Goal: Information Seeking & Learning: Learn about a topic

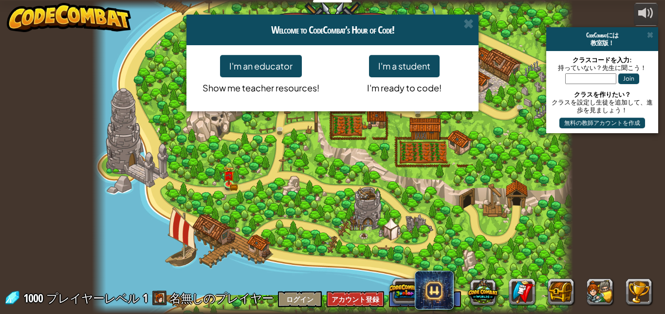
select select "ja"
click at [468, 20] on span at bounding box center [468, 23] width 10 height 10
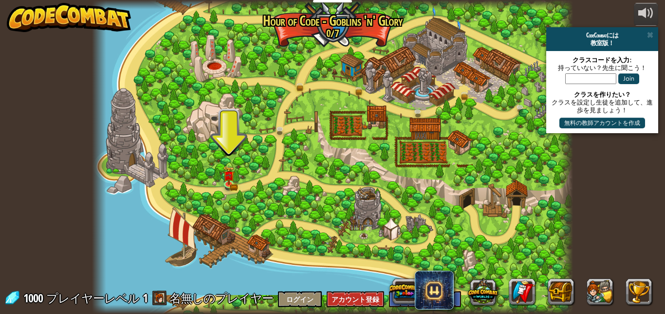
click at [593, 158] on div "powered by CodeCombatには 教室版！ クラスコードを入力: 持っていない？先生に聞こう！ Join クラスを作りたい？ クラスを設定し生徒…" at bounding box center [332, 157] width 665 height 314
click at [222, 183] on link at bounding box center [229, 183] width 19 height 19
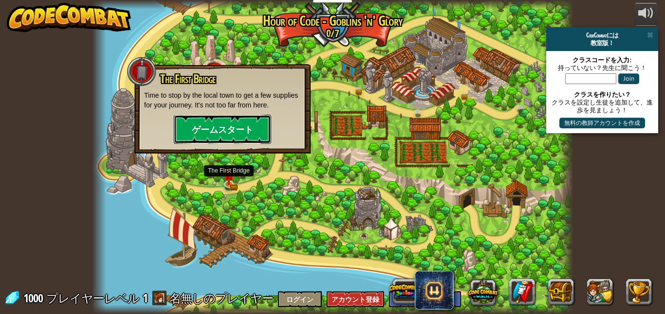
click at [194, 129] on button "ゲームスタート" at bounding box center [222, 129] width 97 height 29
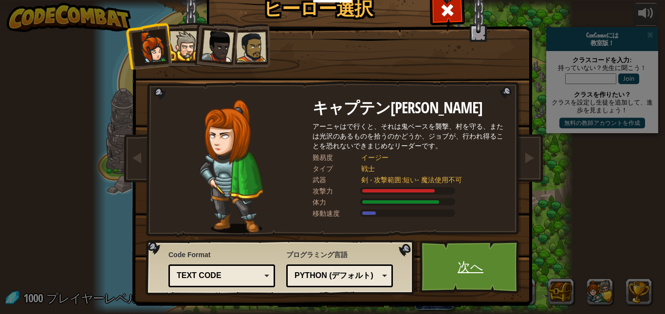
click at [451, 270] on link "次へ" at bounding box center [471, 267] width 102 height 54
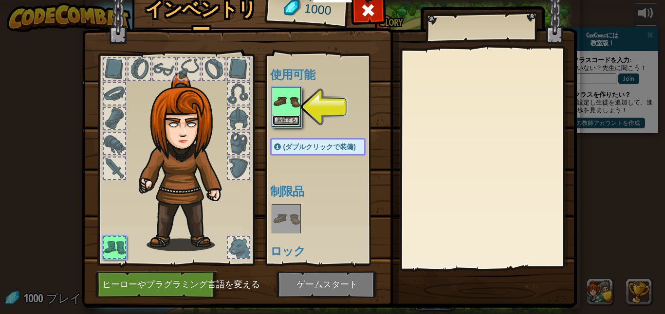
click at [282, 122] on button "装備する" at bounding box center [286, 120] width 27 height 10
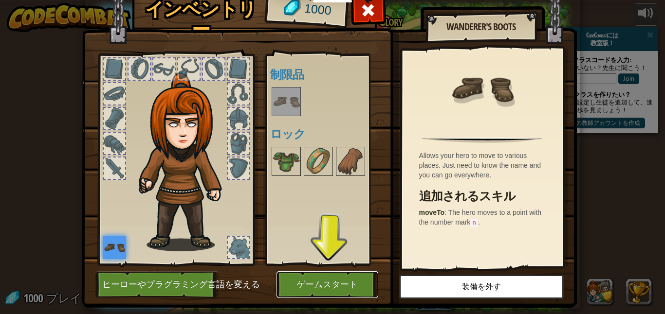
click at [308, 285] on button "ゲームスタート" at bounding box center [327, 285] width 102 height 27
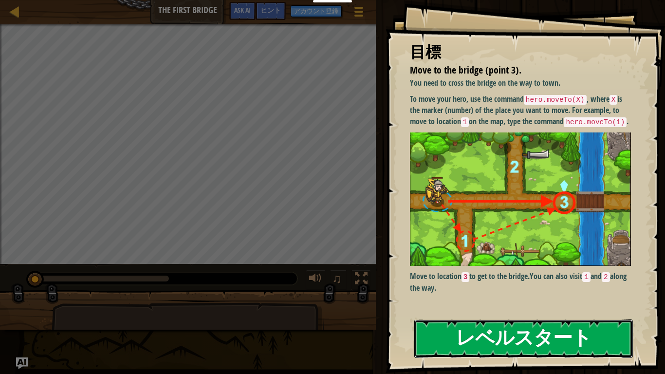
click at [588, 314] on button "レベルスタート" at bounding box center [523, 338] width 219 height 38
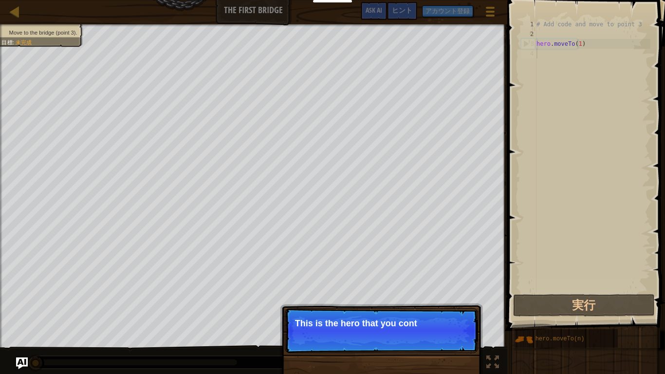
click at [594, 89] on div "# Add code and move to point 3 hero . moveTo ( 1 )" at bounding box center [592, 165] width 116 height 292
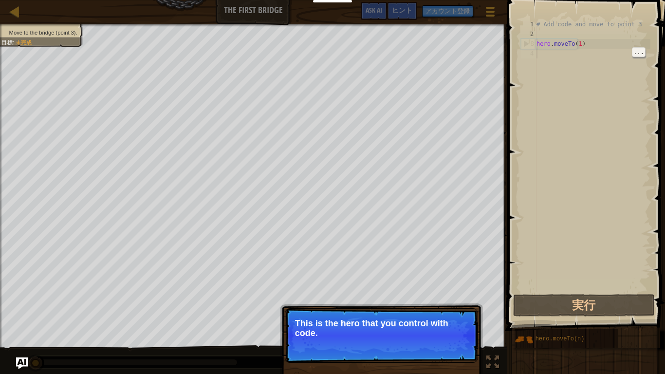
click at [325, 314] on p "続ける This is the hero that you control with code." at bounding box center [381, 335] width 193 height 55
click at [456, 314] on button "続ける" at bounding box center [454, 346] width 34 height 13
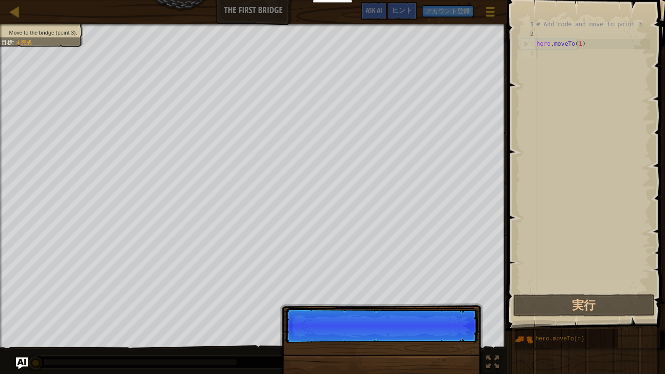
scroll to position [4, 0]
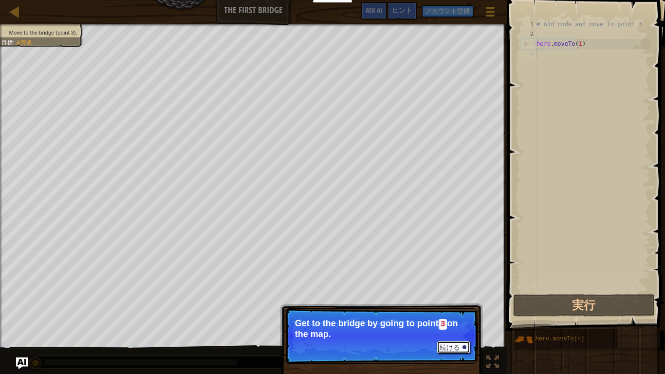
click at [457, 314] on button "続ける" at bounding box center [454, 347] width 34 height 13
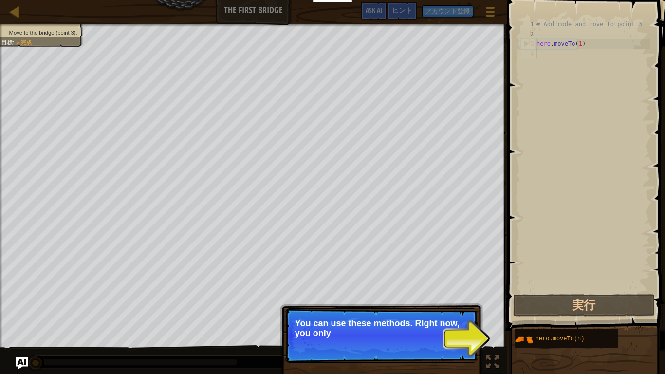
click at [474, 314] on p "続ける You can use these methods. Right now, you only" at bounding box center [381, 335] width 193 height 55
click at [0, 0] on button "続ける" at bounding box center [0, 0] width 0 height 0
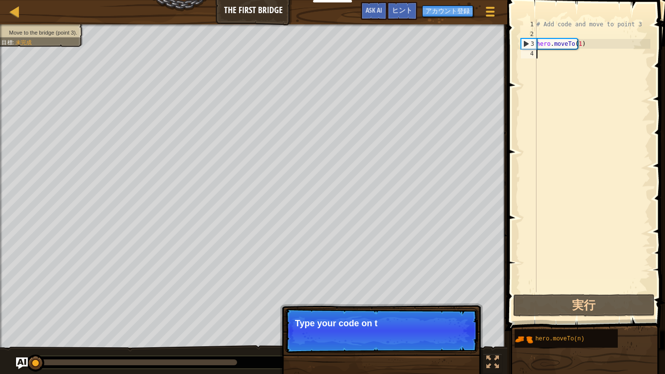
click at [453, 314] on p "続ける Type your code on t" at bounding box center [381, 330] width 193 height 45
click at [456, 314] on p "Type your code on the right" at bounding box center [381, 323] width 173 height 10
click at [455, 314] on p "続ける Type your code on the right. Add" at bounding box center [381, 330] width 193 height 45
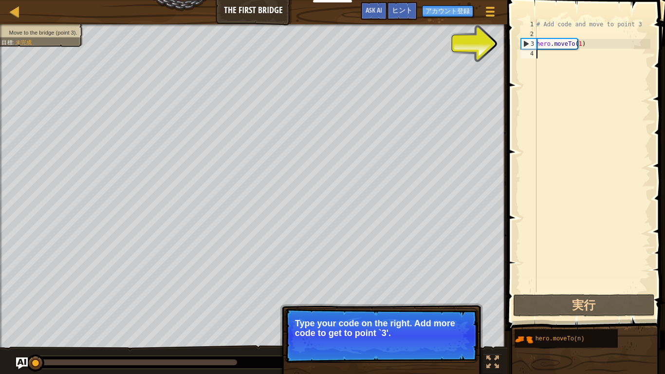
click at [456, 314] on button "続ける" at bounding box center [454, 346] width 34 height 13
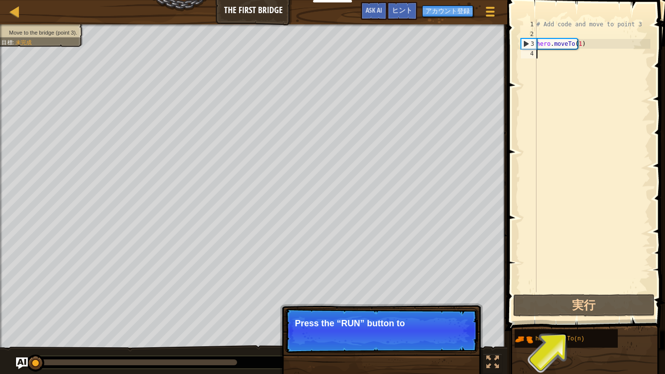
click at [560, 48] on div "# Add code and move to point 3 hero . moveTo ( 1 )" at bounding box center [592, 165] width 116 height 292
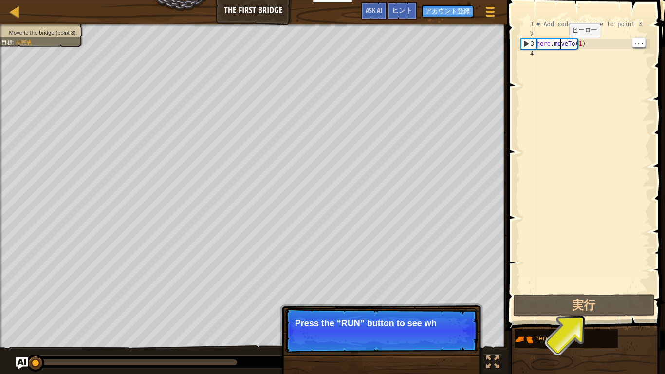
type textarea "hero.moveTo(1)"
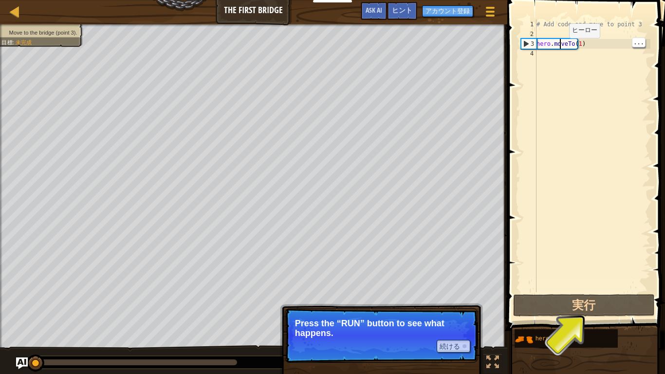
click at [575, 45] on div "# Add code and move to point 3 hero . moveTo ( 1 )" at bounding box center [592, 165] width 116 height 292
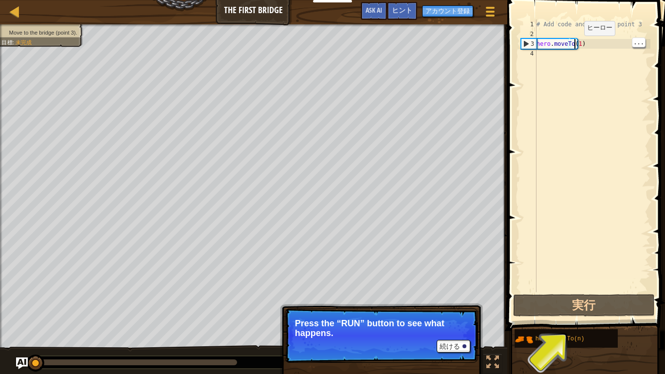
click at [570, 46] on div "# Add code and move to point 3 hero . moveTo ( 1 )" at bounding box center [592, 165] width 116 height 292
click at [574, 62] on div "# Add code and move to point 3 hero . moveTo ( 1 )" at bounding box center [592, 165] width 116 height 292
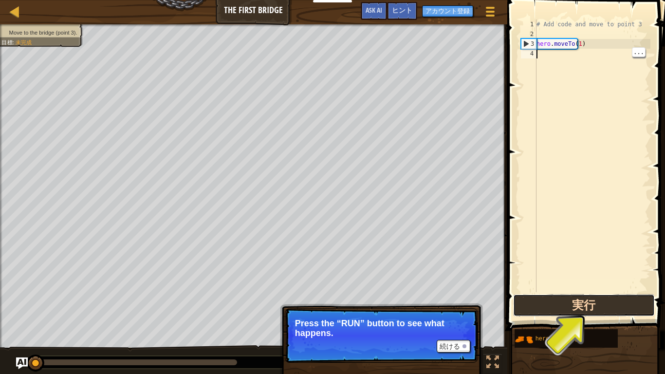
click at [576, 299] on button "実行" at bounding box center [584, 305] width 142 height 22
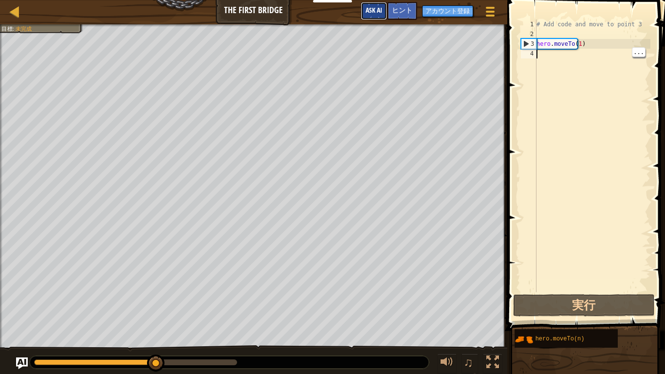
click at [371, 6] on button "Ask AI" at bounding box center [374, 11] width 26 height 18
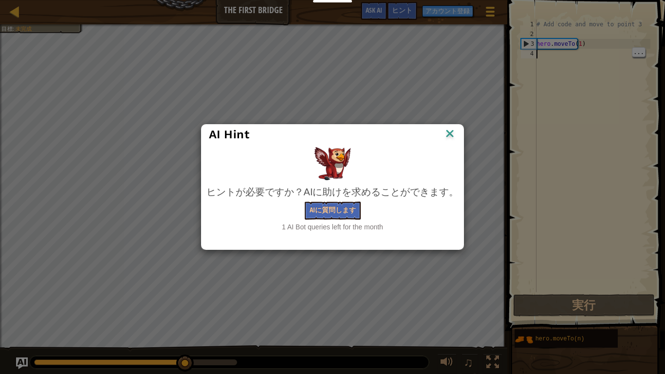
click at [458, 131] on div "AI Hint" at bounding box center [332, 135] width 262 height 20
click at [447, 128] on img at bounding box center [449, 134] width 13 height 15
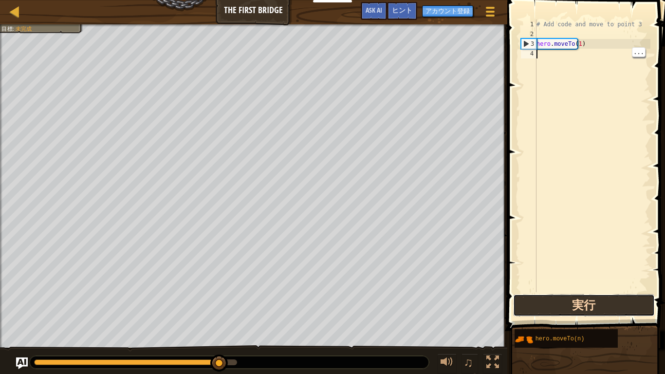
click at [601, 299] on button "実行" at bounding box center [584, 305] width 142 height 22
click at [605, 307] on button "実行" at bounding box center [584, 305] width 142 height 22
type textarea "hero.moveTo(1)"
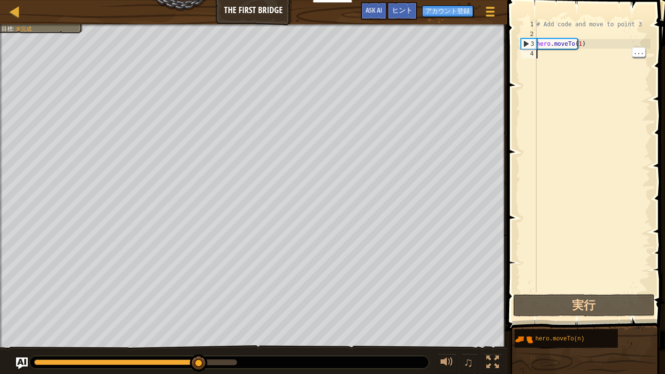
click at [578, 45] on div "# Add code and move to point 3 hero . moveTo ( 1 )" at bounding box center [592, 165] width 116 height 292
click at [581, 64] on div "# Add code and move to point 3 hero . moveTo ( 1 )" at bounding box center [592, 165] width 116 height 292
click at [593, 42] on div "# Add code and move to point 3 hero . moveTo ( 1 )" at bounding box center [592, 165] width 116 height 292
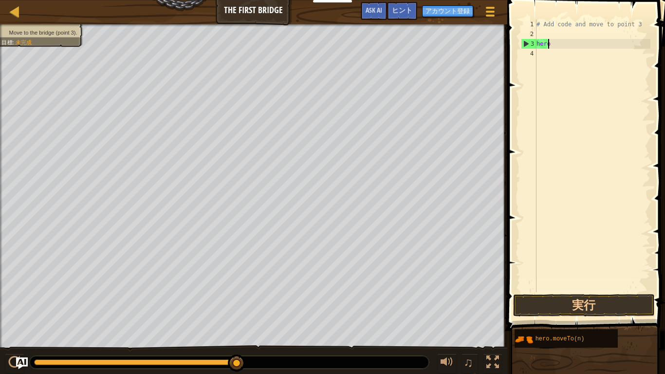
type textarea "h"
click at [592, 306] on button "実行" at bounding box center [584, 305] width 142 height 22
type textarea "２"
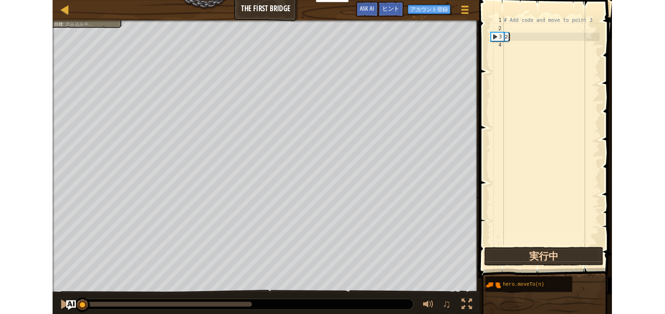
scroll to position [0, 0]
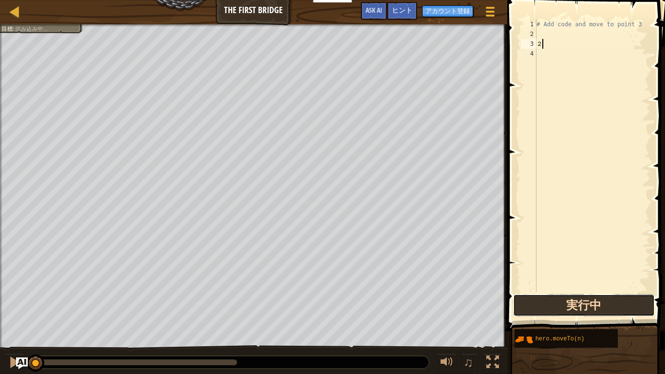
click at [598, 299] on button "実行中" at bounding box center [584, 305] width 142 height 22
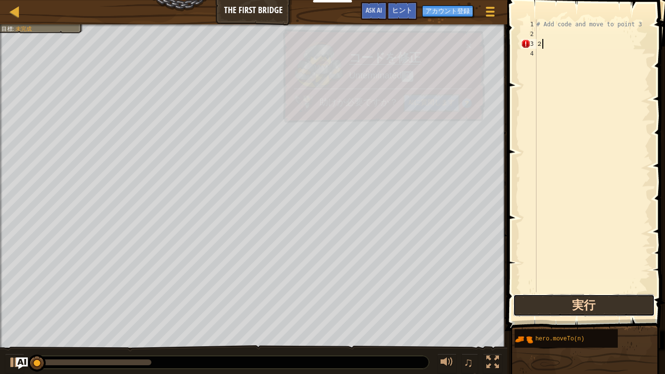
click at [611, 297] on button "実行" at bounding box center [584, 305] width 142 height 22
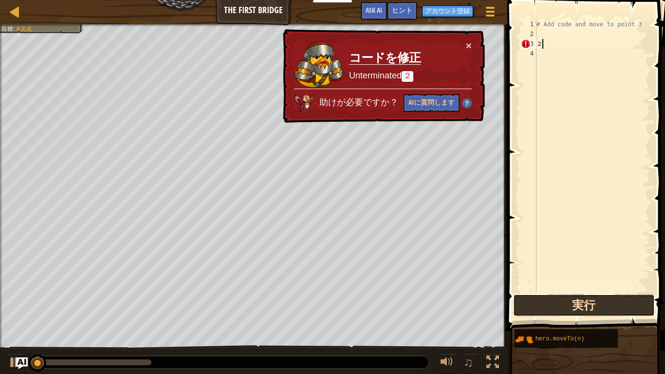
click at [592, 309] on button "実行" at bounding box center [584, 305] width 142 height 22
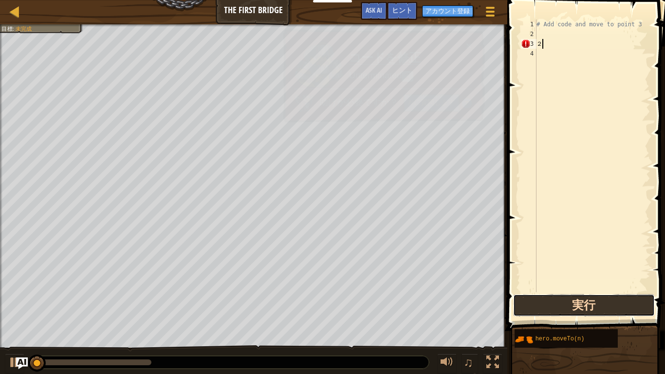
click at [594, 307] on button "実行" at bounding box center [584, 305] width 142 height 22
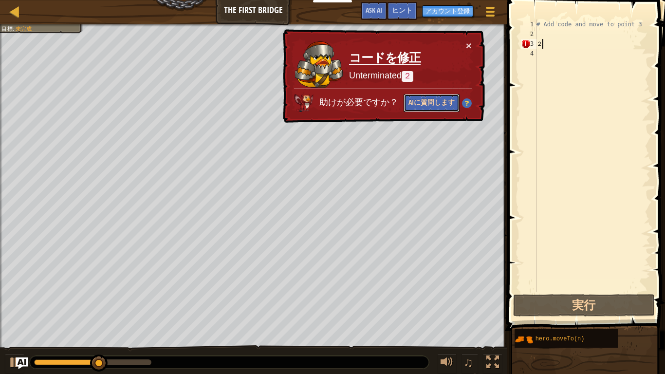
click at [420, 100] on button "AIに質問します" at bounding box center [431, 103] width 56 height 18
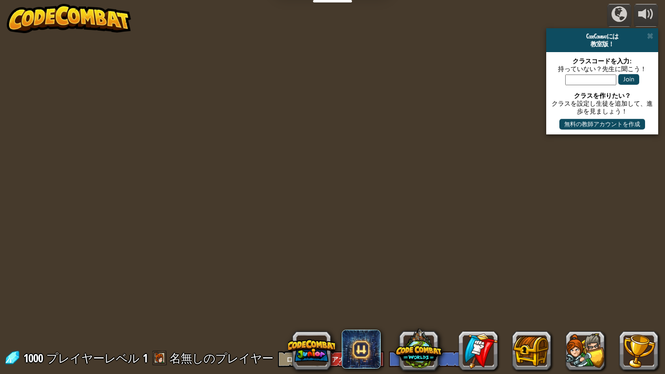
select select "ja"
